Goal: Transaction & Acquisition: Purchase product/service

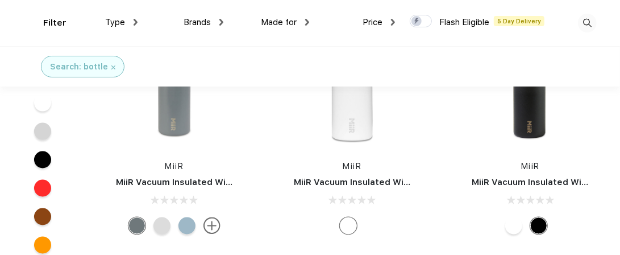
scroll to position [6510, 0]
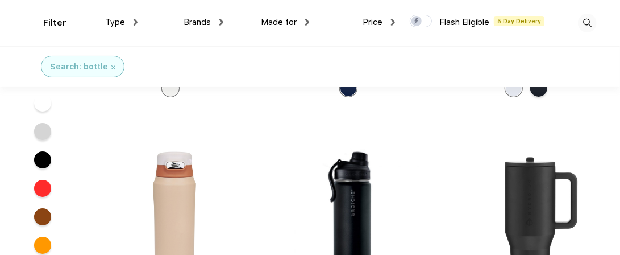
click at [44, 188] on div at bounding box center [42, 188] width 17 height 17
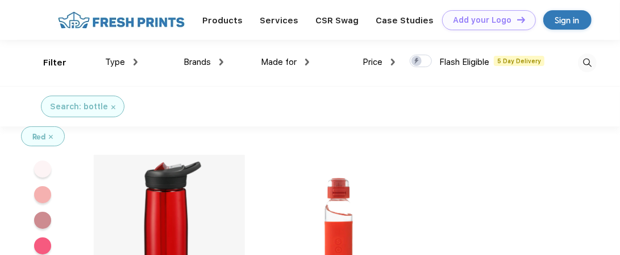
click at [51, 135] on img at bounding box center [51, 137] width 4 height 4
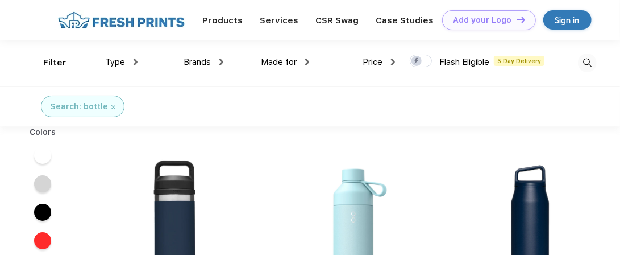
click at [42, 209] on div at bounding box center [42, 212] width 17 height 17
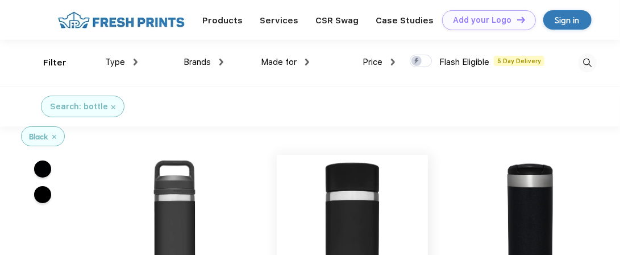
scroll to position [1, 0]
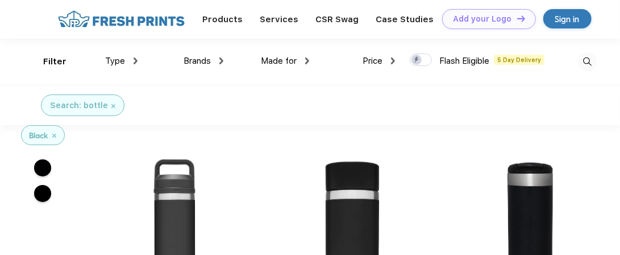
click at [221, 60] on img at bounding box center [221, 60] width 4 height 7
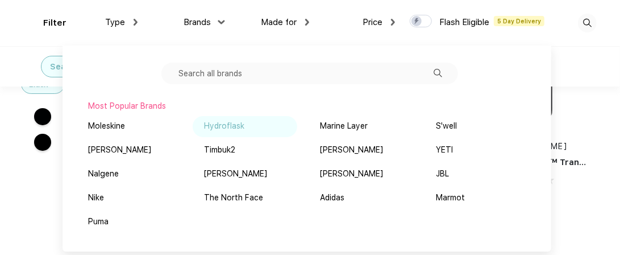
scroll to position [94, 0]
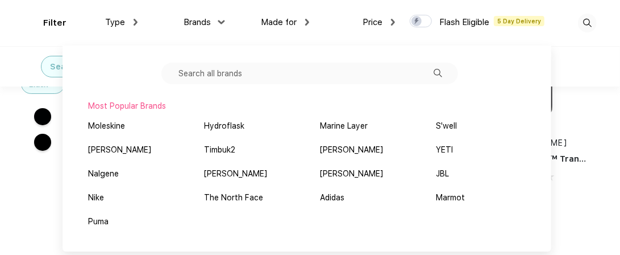
click at [213, 71] on input "text" at bounding box center [309, 74] width 297 height 22
type input "0"
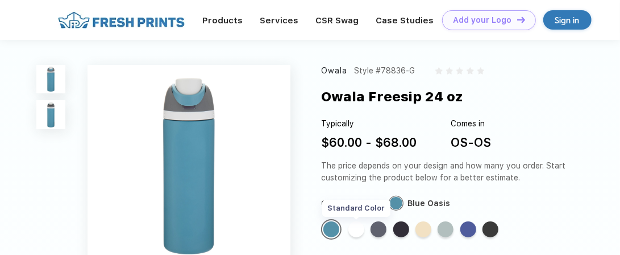
click at [359, 230] on div "Standard Color" at bounding box center [357, 229] width 16 height 16
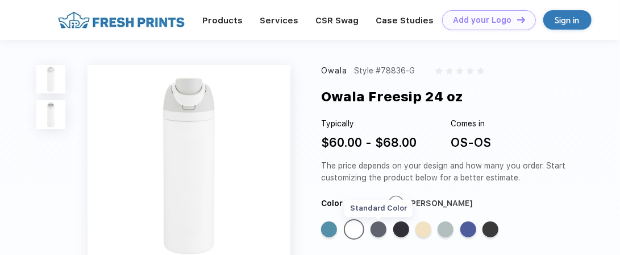
click at [381, 227] on div "Standard Color" at bounding box center [379, 229] width 16 height 16
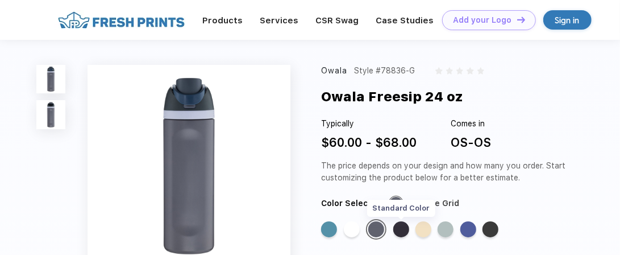
click at [406, 229] on div "Standard Color" at bounding box center [401, 229] width 16 height 16
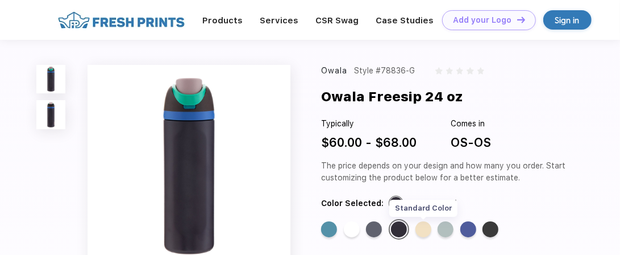
click at [422, 229] on div "Standard Color" at bounding box center [424, 229] width 16 height 16
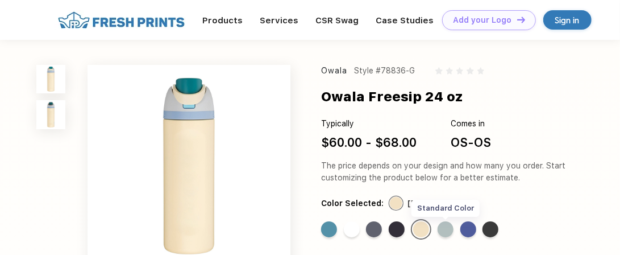
click at [445, 229] on div "Standard Color" at bounding box center [446, 229] width 16 height 16
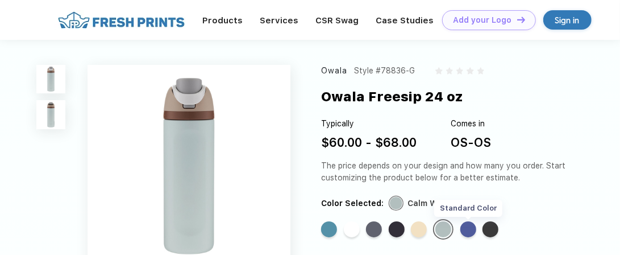
click at [474, 231] on div "Standard Color" at bounding box center [469, 229] width 16 height 16
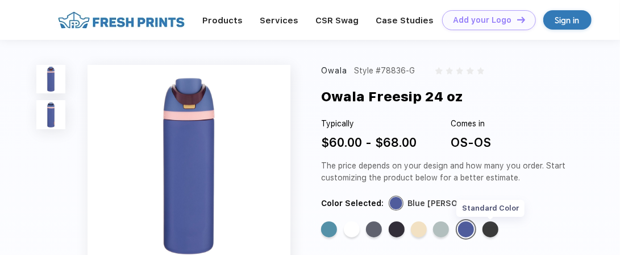
click at [496, 230] on div "Standard Color" at bounding box center [491, 229] width 16 height 16
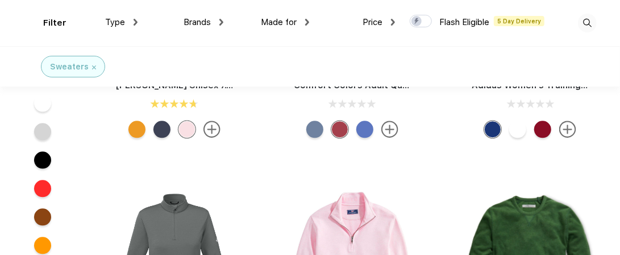
scroll to position [1315, 0]
